Goal: Go to known website: Access a specific website the user already knows

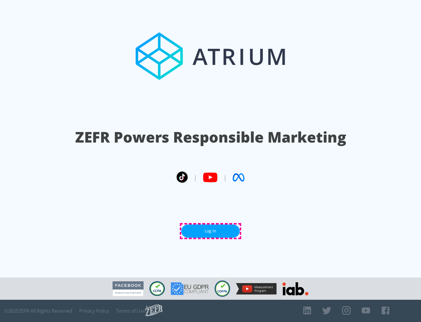
click at [211, 231] on link "Log In" at bounding box center [210, 230] width 58 height 13
